Goal: Contribute content: Contribute content

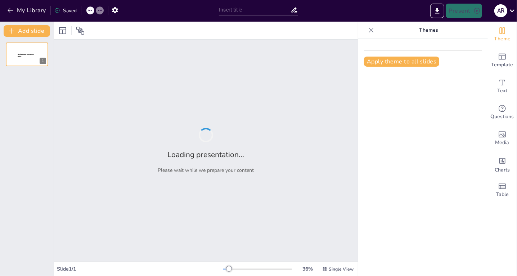
type input "Estructura Administrativa y Gestión de Personal en la Materia Personal 2"
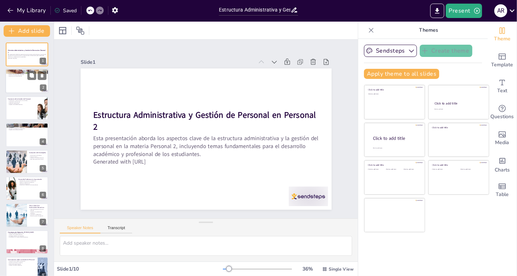
click at [21, 84] on div at bounding box center [26, 81] width 43 height 24
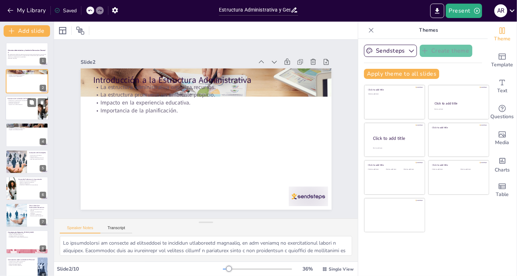
click at [9, 112] on div at bounding box center [26, 108] width 43 height 24
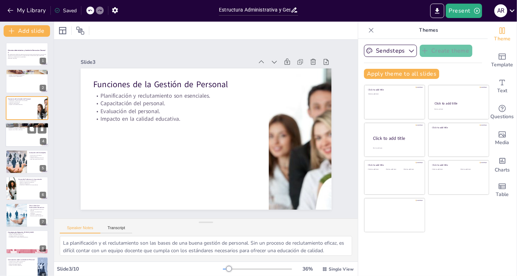
click at [15, 138] on div at bounding box center [26, 134] width 43 height 24
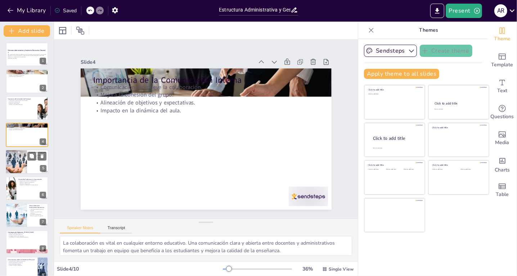
click at [21, 162] on div at bounding box center [17, 161] width 44 height 24
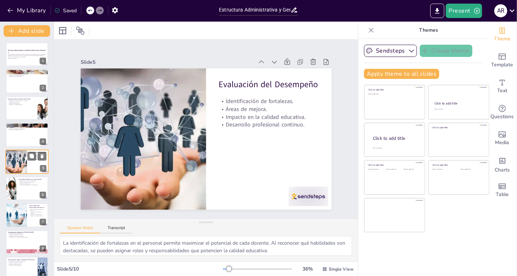
scroll to position [5, 0]
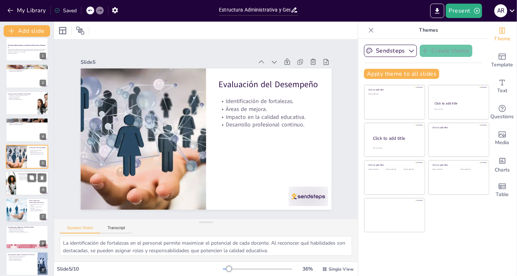
click at [23, 182] on div at bounding box center [26, 183] width 43 height 24
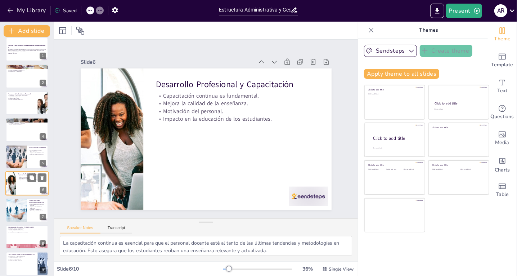
scroll to position [32, 0]
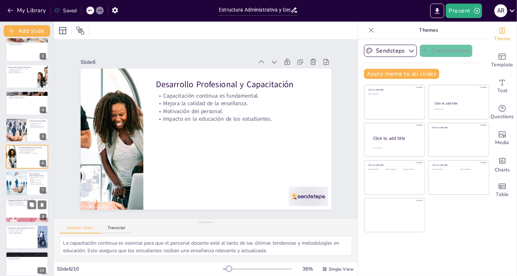
click at [22, 209] on div at bounding box center [26, 210] width 43 height 24
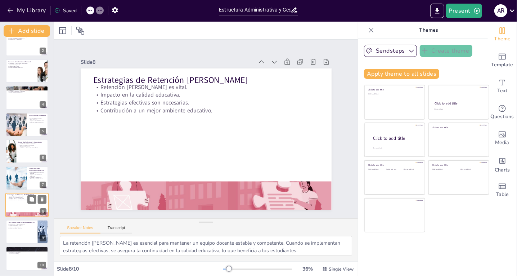
scroll to position [37, 0]
click at [22, 234] on div at bounding box center [26, 231] width 43 height 24
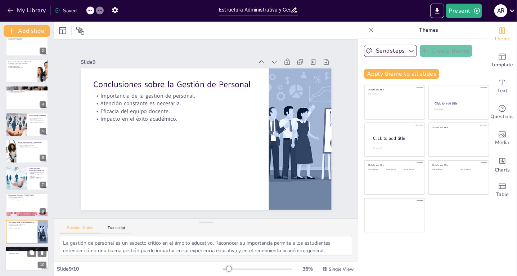
click at [22, 261] on div at bounding box center [26, 258] width 43 height 24
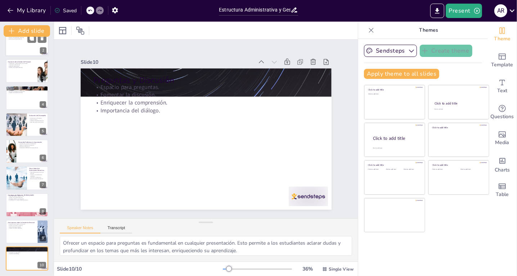
click at [23, 41] on div at bounding box center [26, 44] width 43 height 24
type textarea "La organización de recursos es fundamental en cualquier institución educativa, …"
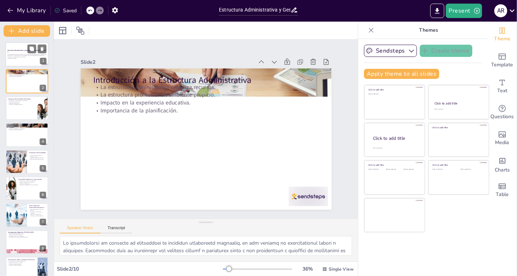
click at [22, 52] on p "Estructura Administrativa y Gestión de Personal en Personal 2" at bounding box center [27, 51] width 39 height 4
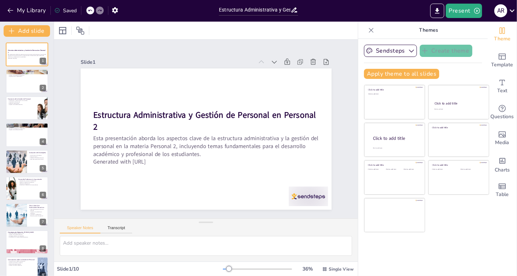
click at [248, 30] on div at bounding box center [206, 31] width 304 height 18
click at [408, 50] on icon "button" at bounding box center [411, 50] width 7 height 7
click at [393, 28] on p "Themes" at bounding box center [429, 30] width 104 height 17
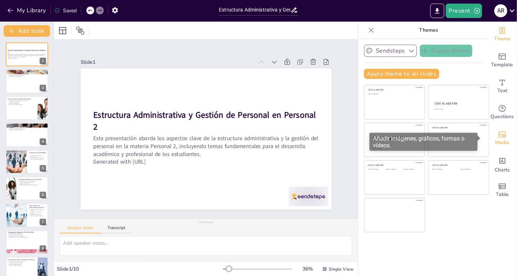
click at [498, 134] on icon "Add images, graphics, shapes or video" at bounding box center [502, 134] width 9 height 9
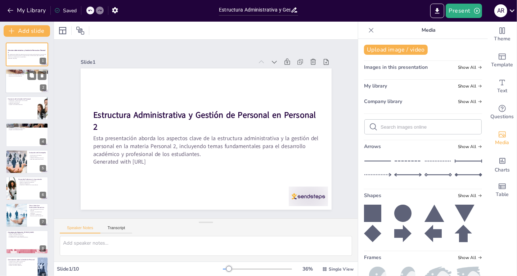
click at [25, 82] on div at bounding box center [26, 81] width 43 height 24
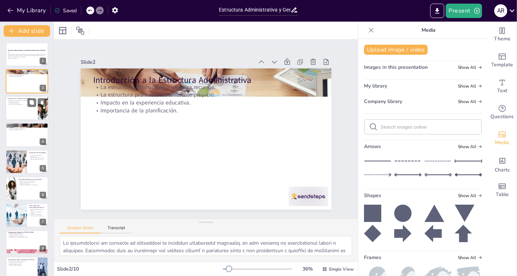
click at [23, 109] on div at bounding box center [26, 108] width 43 height 24
type textarea "La planificación y el reclutamiento son las bases de una buena gestión de perso…"
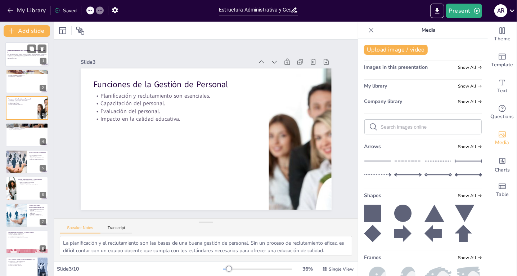
click at [19, 55] on p "Esta presentación aborda los aspectos clave de la estructura administrativa y l…" at bounding box center [27, 56] width 39 height 4
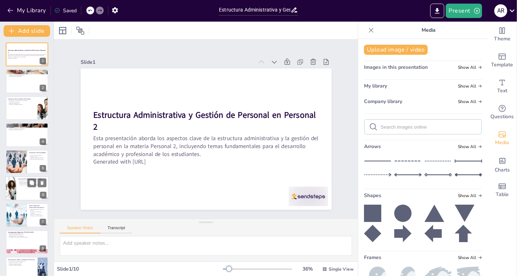
click at [26, 192] on div at bounding box center [26, 188] width 43 height 24
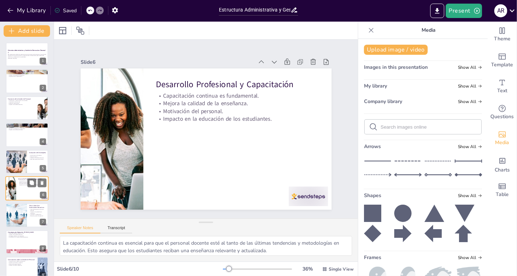
scroll to position [32, 0]
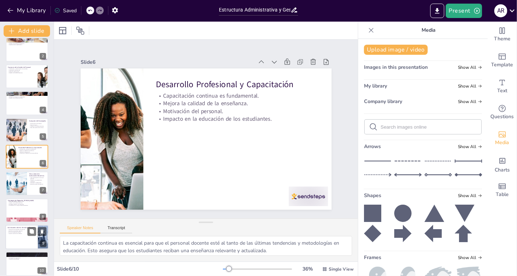
click at [18, 232] on p "Eficacia del equipo docente." at bounding box center [22, 232] width 28 height 1
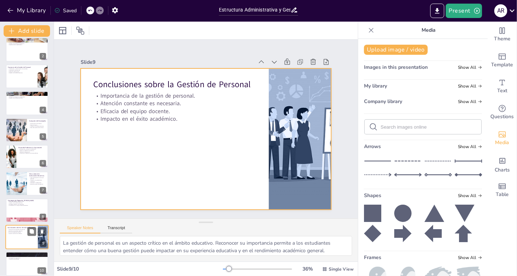
scroll to position [37, 0]
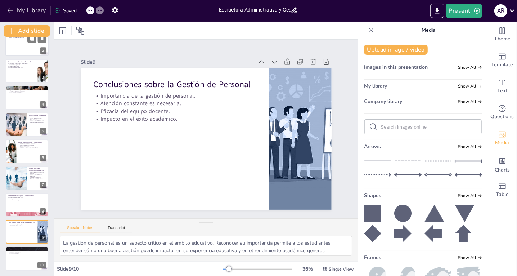
click at [21, 46] on div at bounding box center [26, 44] width 43 height 24
type textarea "La organización de recursos es fundamental en cualquier institución educativa, …"
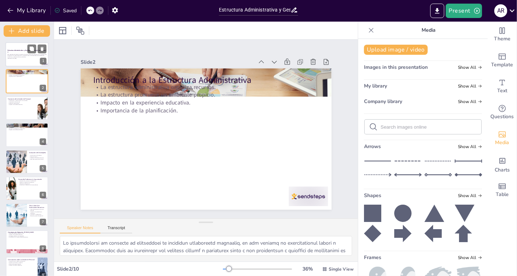
click at [17, 54] on p "Esta presentación aborda los aspectos clave de la estructura administrativa y l…" at bounding box center [27, 56] width 39 height 4
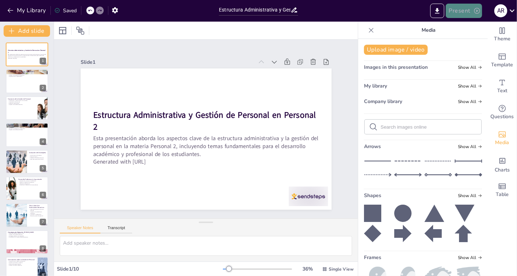
click at [459, 14] on button "Present" at bounding box center [464, 11] width 36 height 14
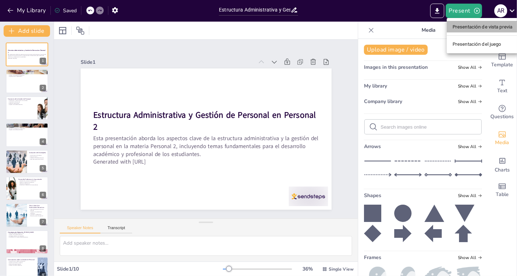
click at [489, 28] on font "Presentación de vista previa" at bounding box center [483, 26] width 60 height 5
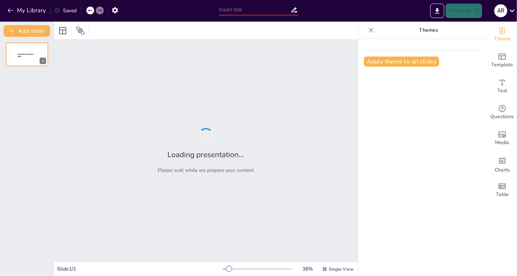
type input "Estructura Administrativa y Gestión de Personal en la Materia Personal 2"
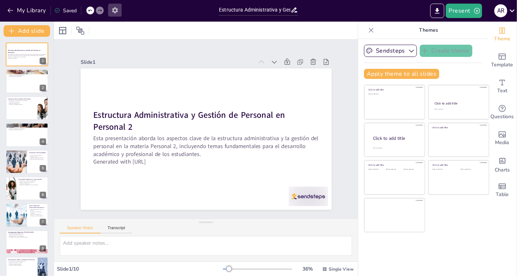
click at [115, 13] on icon "button" at bounding box center [115, 10] width 6 height 6
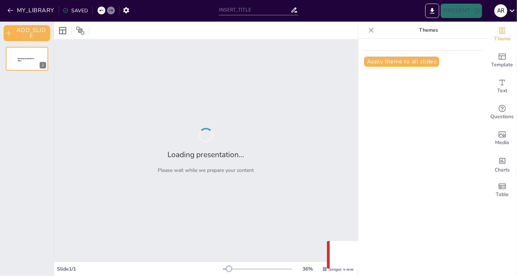
type input "Estructura Administrativa y Gestión de Personal en la Materia Personal 2"
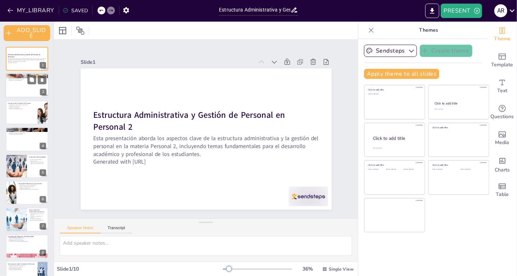
click at [18, 91] on div at bounding box center [26, 85] width 43 height 24
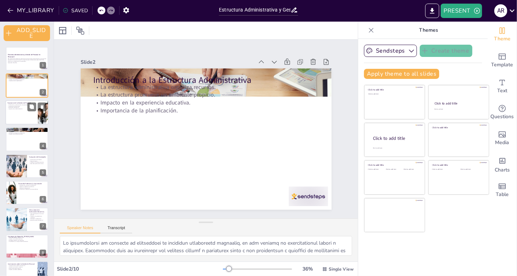
click at [21, 111] on div at bounding box center [26, 112] width 43 height 24
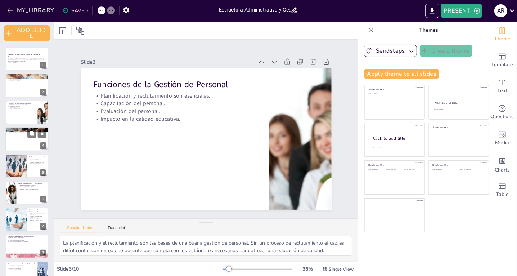
click at [22, 142] on div at bounding box center [26, 139] width 43 height 24
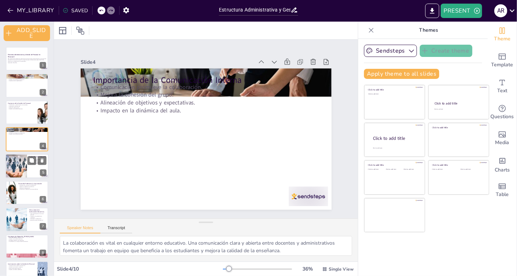
click at [18, 165] on div at bounding box center [17, 166] width 44 height 24
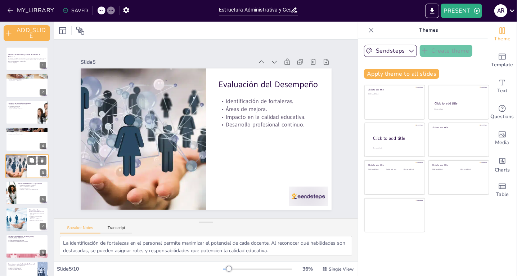
scroll to position [7, 0]
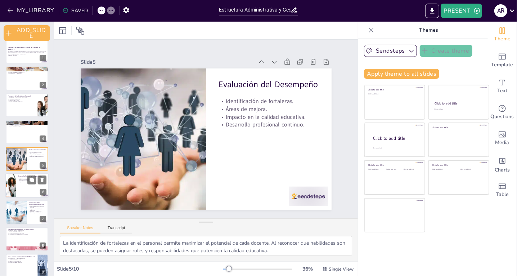
click at [17, 185] on div at bounding box center [26, 185] width 43 height 24
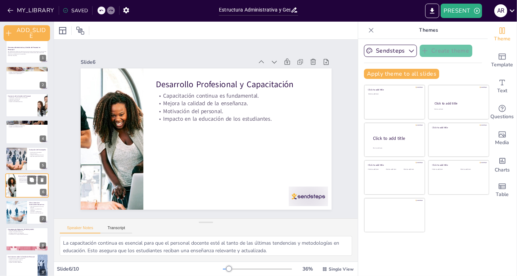
scroll to position [34, 0]
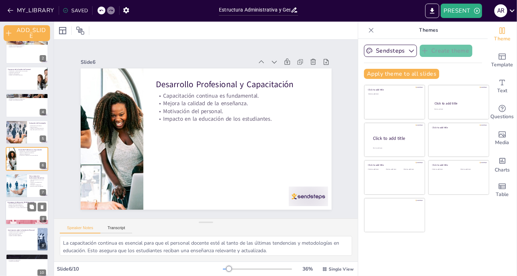
click at [18, 217] on div at bounding box center [26, 212] width 43 height 24
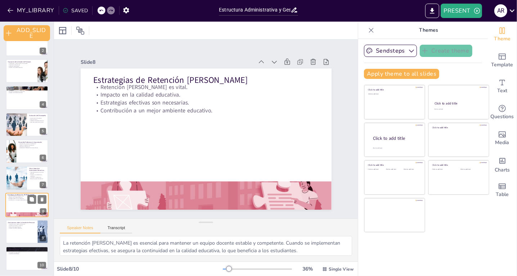
click at [18, 217] on div "Estructura Administrativa y Gestión de Personal en Personal 2 Esta presentación…" at bounding box center [27, 137] width 54 height 265
click at [19, 232] on div at bounding box center [26, 231] width 43 height 24
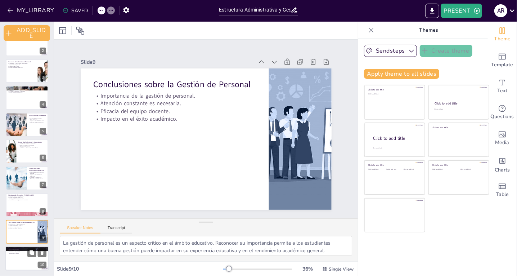
click at [19, 259] on div at bounding box center [26, 258] width 43 height 24
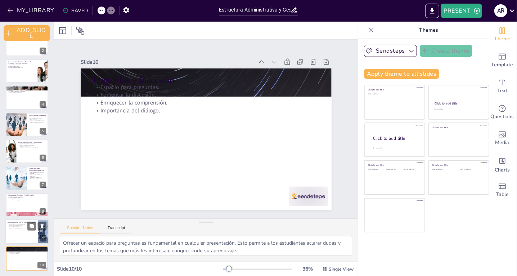
click at [17, 230] on div at bounding box center [26, 231] width 43 height 24
type textarea "La gestión de personal es un aspecto crítico en el ámbito educativo. Reconocer …"
